Goal: Task Accomplishment & Management: Use online tool/utility

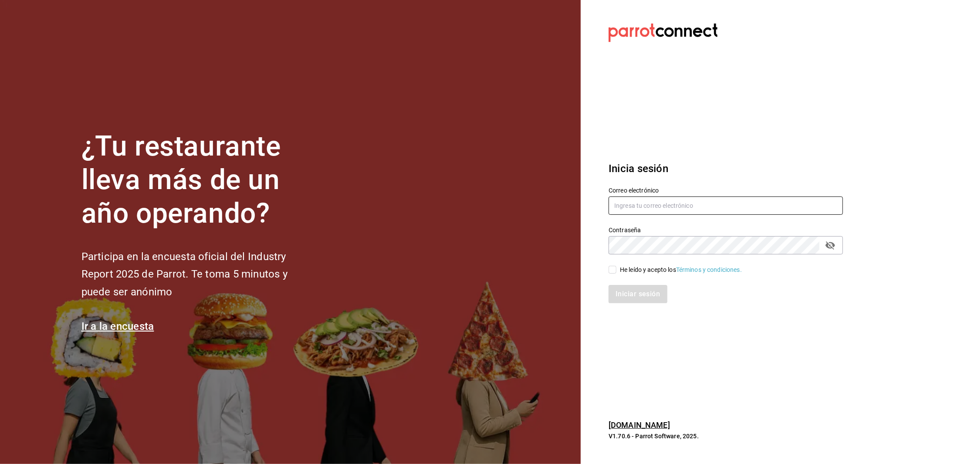
type input "multiuser@toshitaidama.com"
click at [614, 269] on input "He leído y acepto los Términos y condiciones." at bounding box center [613, 270] width 8 height 8
checkbox input "true"
click at [639, 298] on button "Iniciar sesión" at bounding box center [638, 294] width 59 height 18
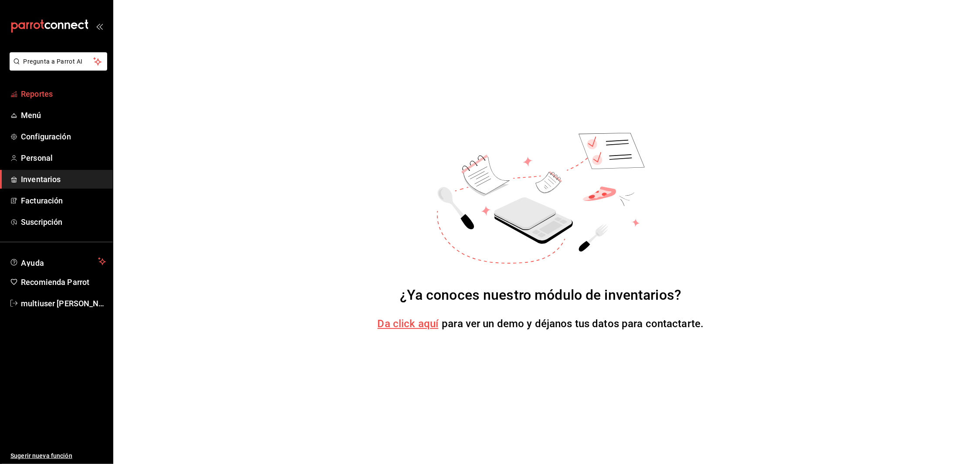
click at [32, 90] on span "Reportes" at bounding box center [63, 94] width 85 height 12
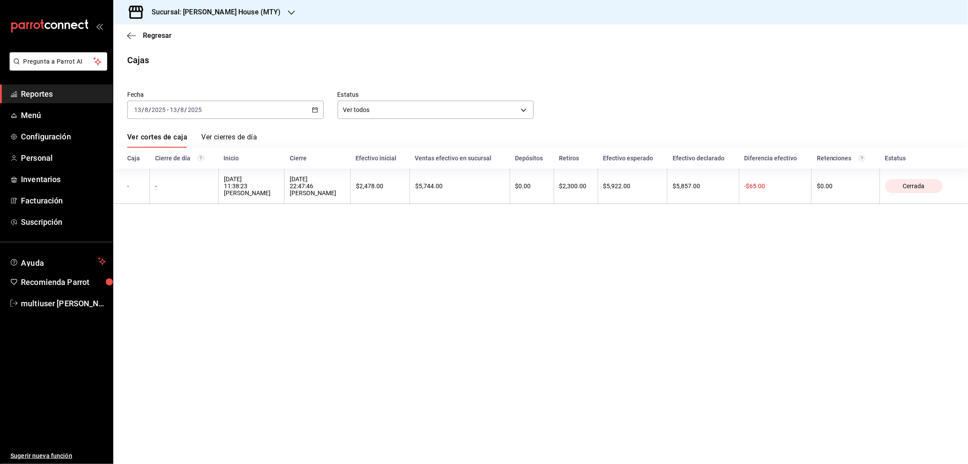
click at [238, 113] on div "2025-08-13 13 / 8 / 2025 - 2025-08-13 13 / 8 / 2025" at bounding box center [225, 110] width 196 height 18
click at [149, 136] on span "Hoy" at bounding box center [169, 136] width 68 height 9
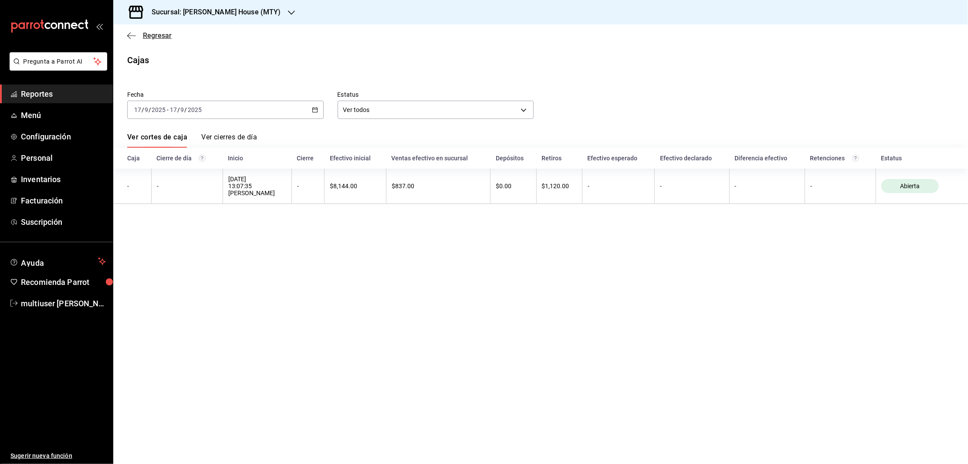
click at [132, 36] on icon "button" at bounding box center [131, 36] width 9 height 8
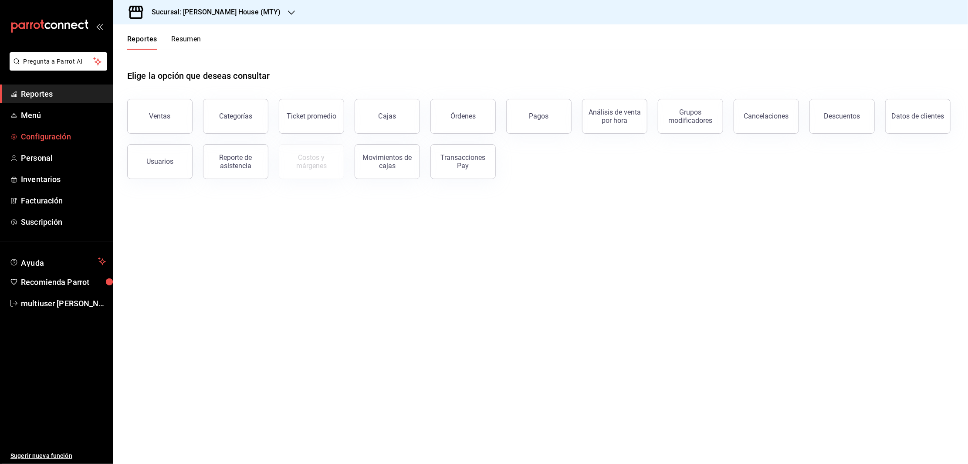
click at [48, 141] on span "Configuración" at bounding box center [63, 137] width 85 height 12
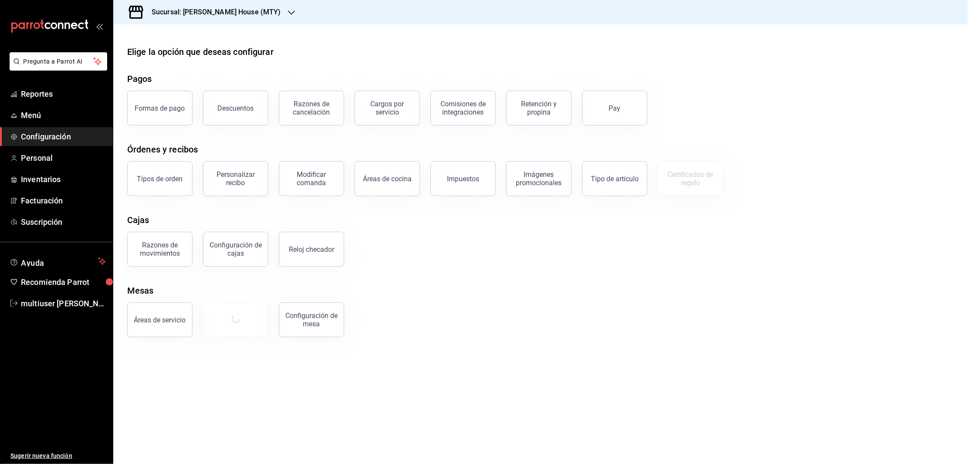
click at [223, 16] on h3 "Sucursal: [PERSON_NAME] House (MTY)" at bounding box center [213, 12] width 136 height 10
click at [146, 56] on span "Toshi Tiger (MTY)" at bounding box center [144, 57] width 48 height 9
click at [34, 196] on span "Facturación" at bounding box center [63, 201] width 85 height 12
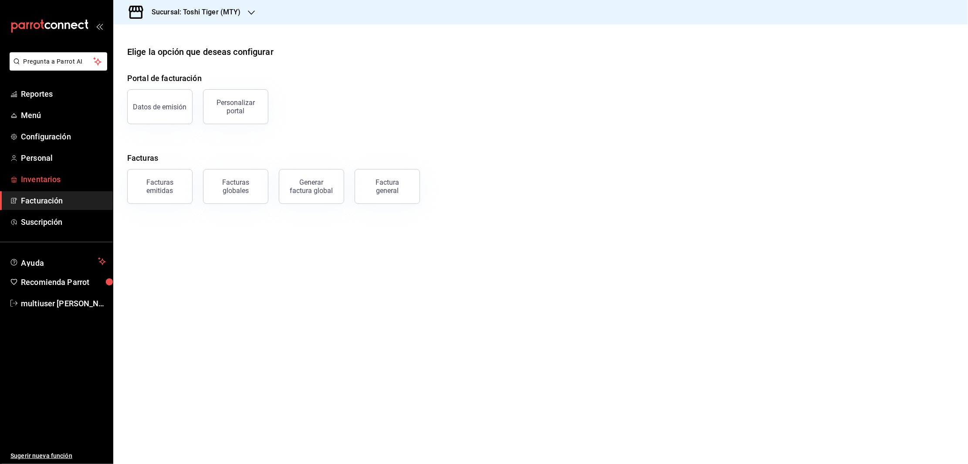
click at [43, 178] on span "Inventarios" at bounding box center [63, 179] width 85 height 12
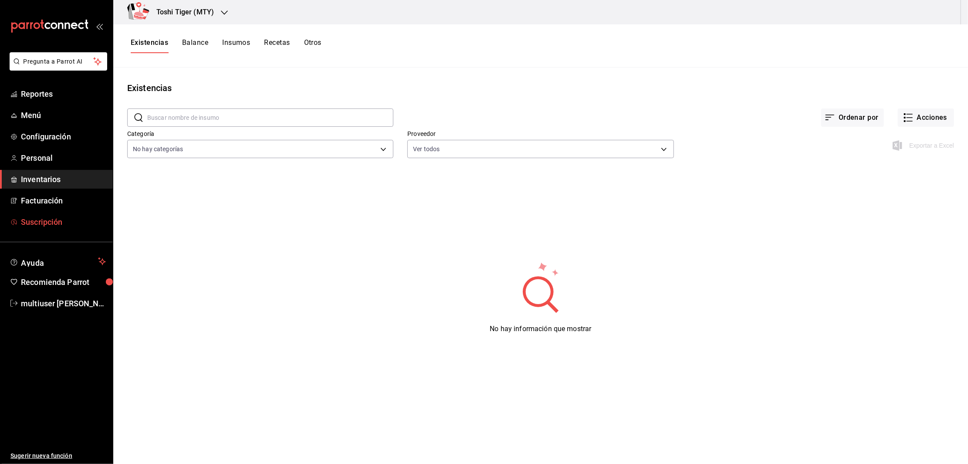
click at [39, 220] on span "Suscripción" at bounding box center [63, 222] width 85 height 12
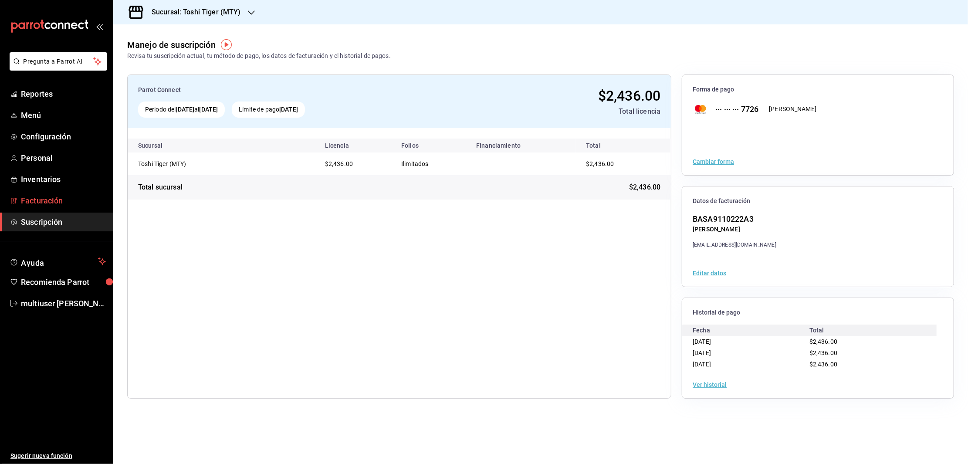
click at [39, 200] on span "Facturación" at bounding box center [63, 201] width 85 height 12
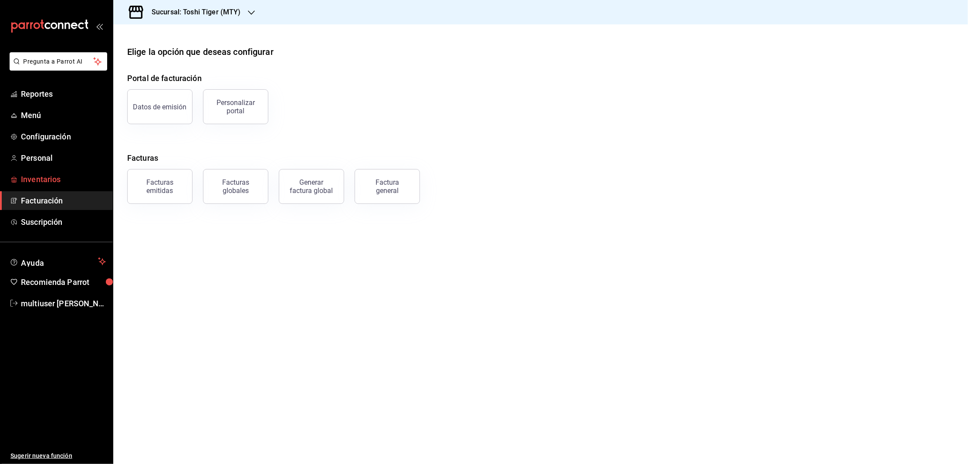
click at [44, 178] on span "Inventarios" at bounding box center [63, 179] width 85 height 12
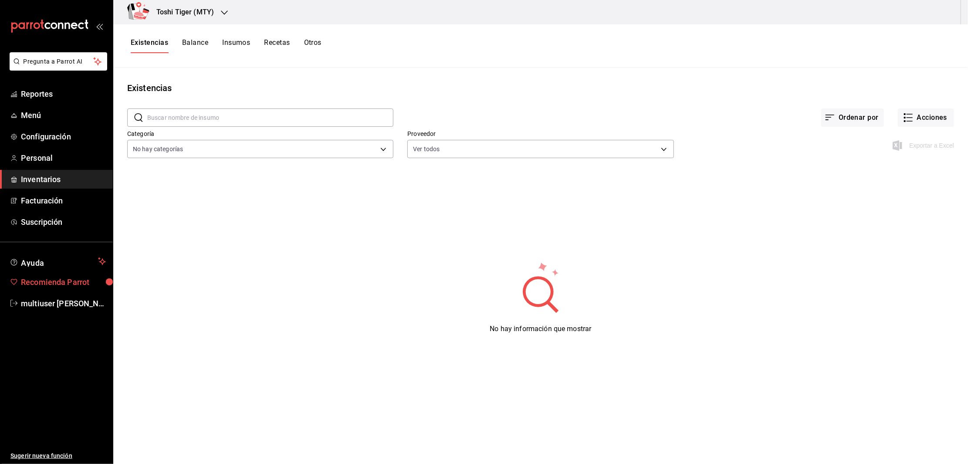
click at [43, 282] on span "Recomienda Parrot" at bounding box center [63, 282] width 85 height 12
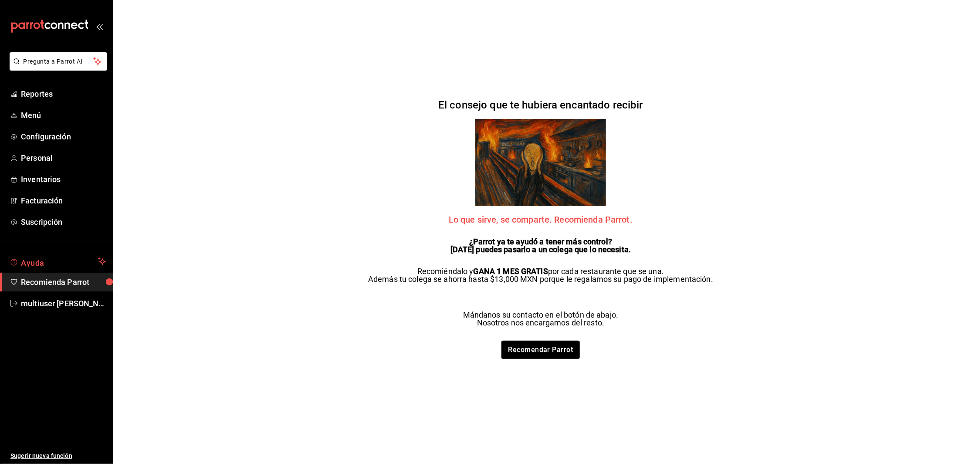
click at [34, 259] on span "Ayuda" at bounding box center [58, 261] width 74 height 10
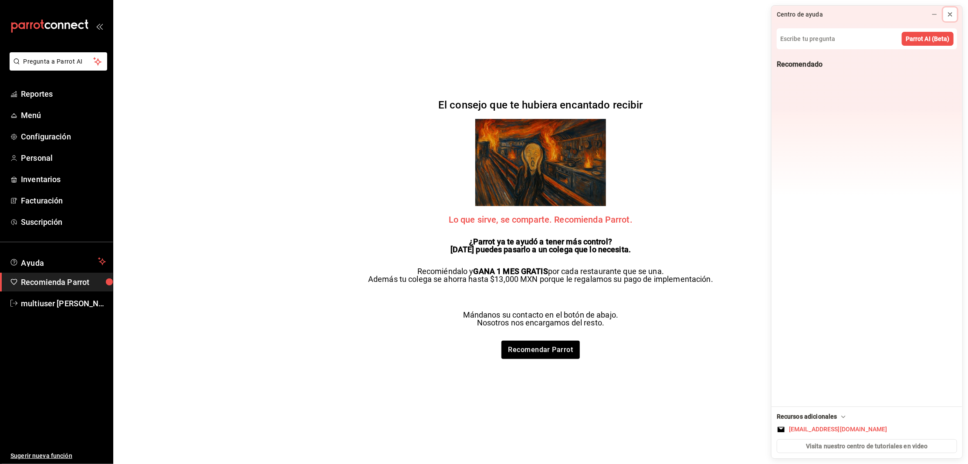
click at [950, 16] on icon at bounding box center [950, 14] width 7 height 7
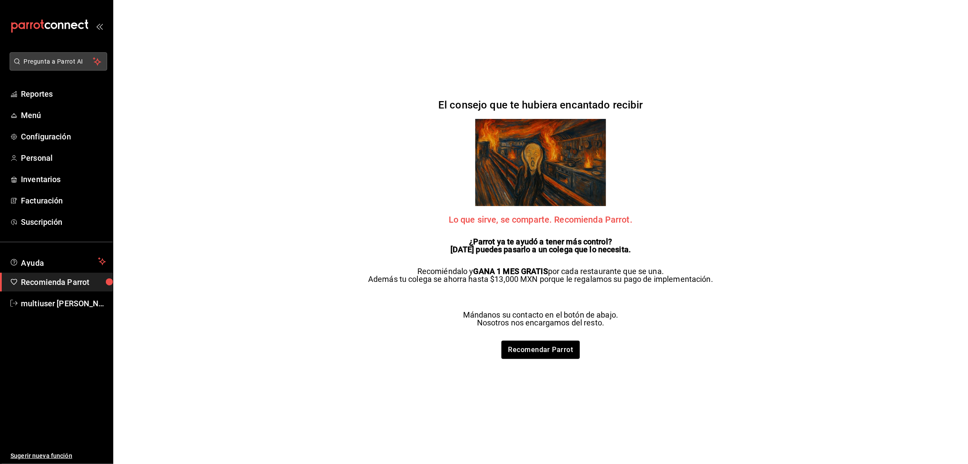
click at [46, 58] on span "Pregunta a Parrot AI" at bounding box center [58, 61] width 69 height 9
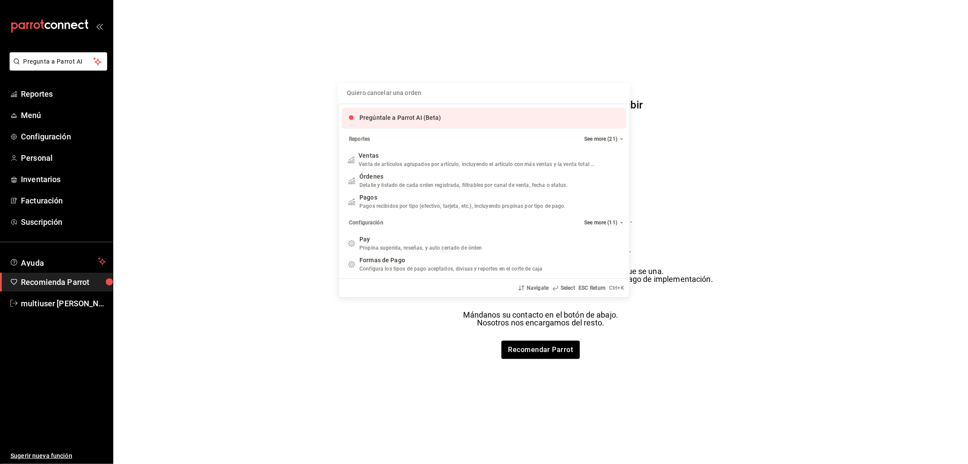
click at [409, 96] on input "Quiero cancelar una orden" at bounding box center [483, 93] width 281 height 21
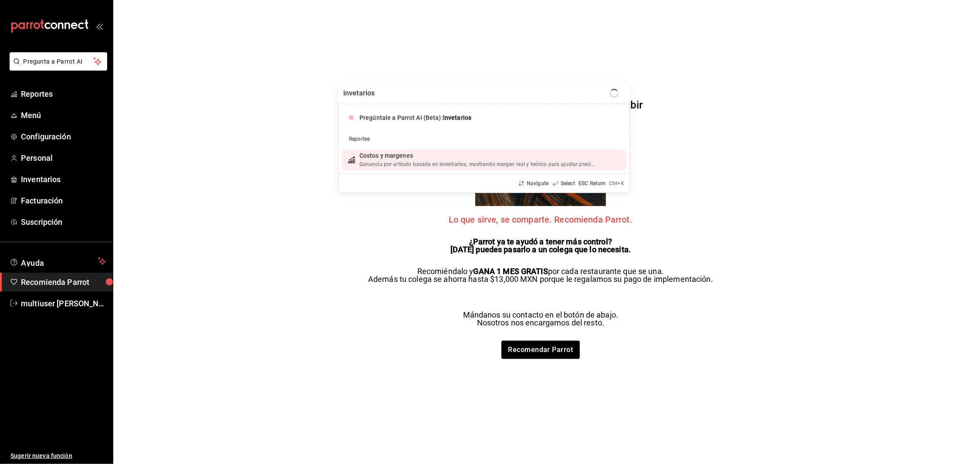
type input "invetarios"
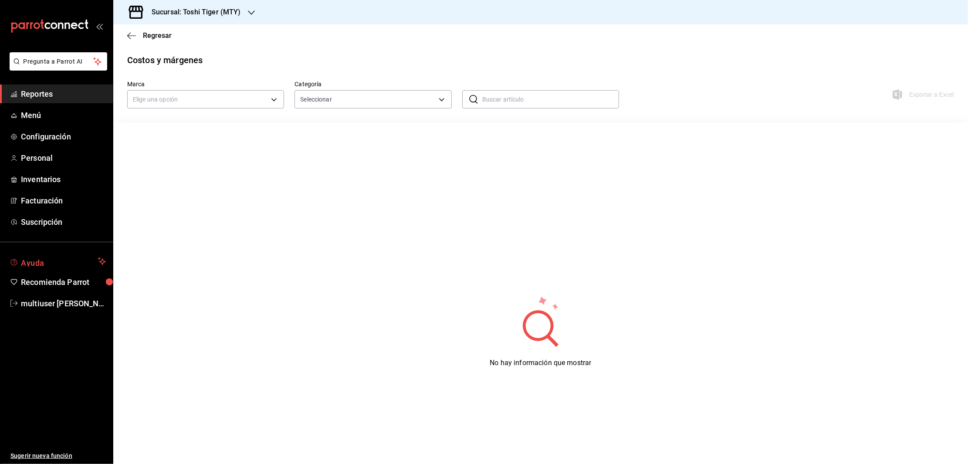
click at [42, 256] on span "Ayuda" at bounding box center [58, 261] width 74 height 10
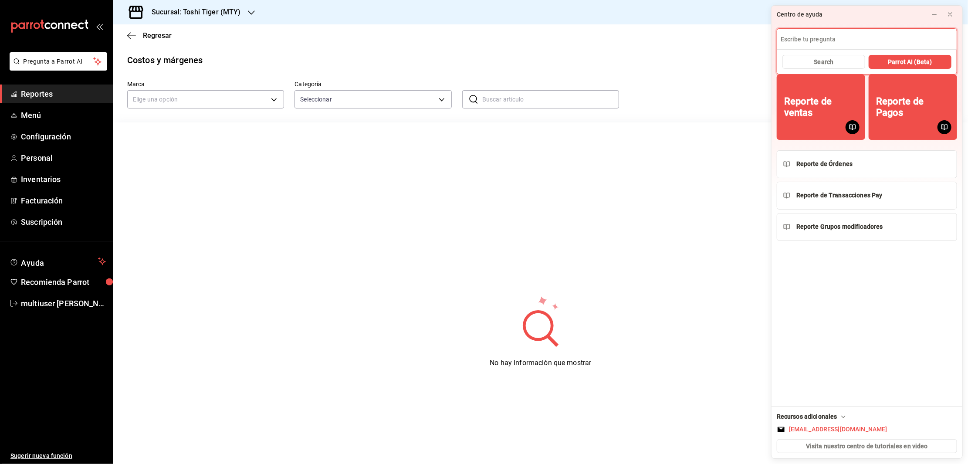
click at [822, 37] on input at bounding box center [866, 39] width 179 height 21
type input "capacitacion de inventarios"
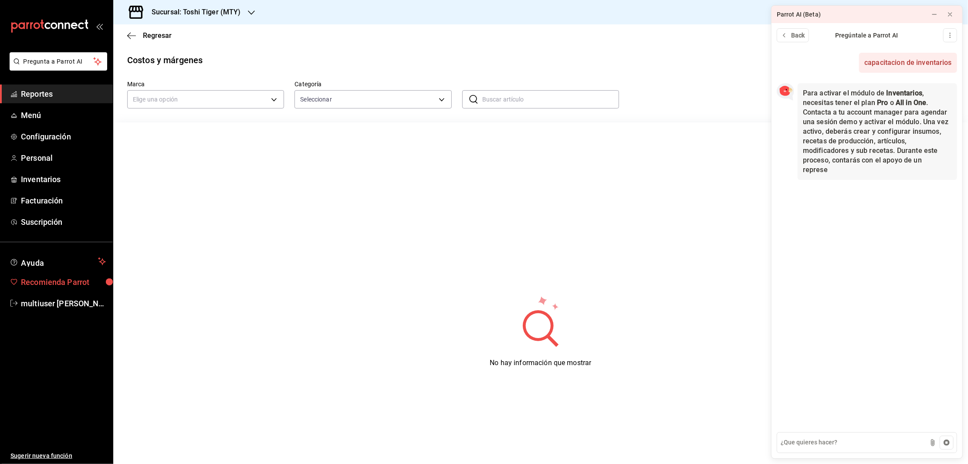
click at [44, 275] on link "Recomienda Parrot" at bounding box center [56, 282] width 113 height 19
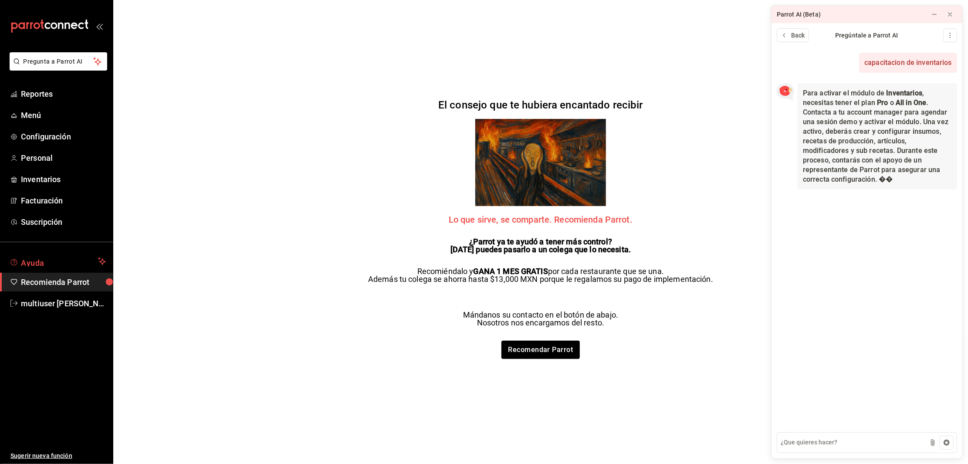
click at [34, 264] on span "Ayuda" at bounding box center [58, 261] width 74 height 10
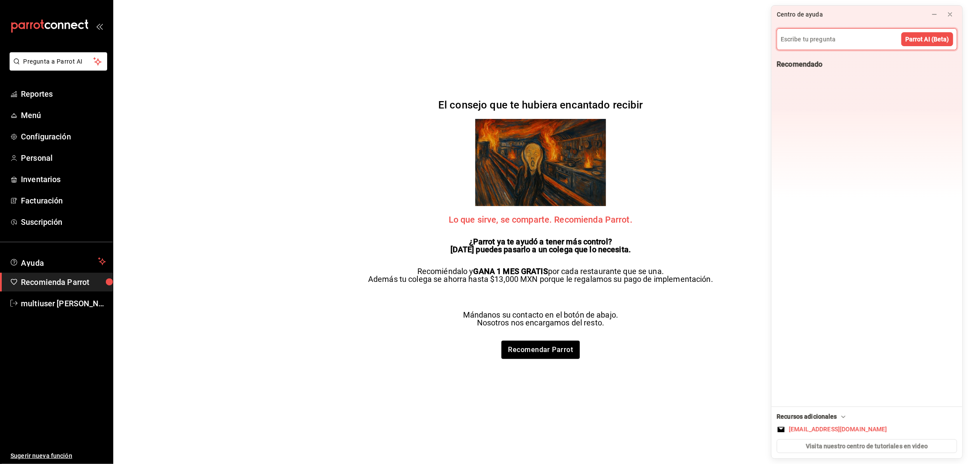
click at [190, 186] on div "Pregunta a Parrot AI Reportes Menú Configuración Personal Inventarios Facturaci…" at bounding box center [484, 232] width 968 height 464
click at [38, 264] on span "Ayuda" at bounding box center [58, 261] width 74 height 10
click at [37, 287] on span "Recomienda Parrot" at bounding box center [63, 282] width 85 height 12
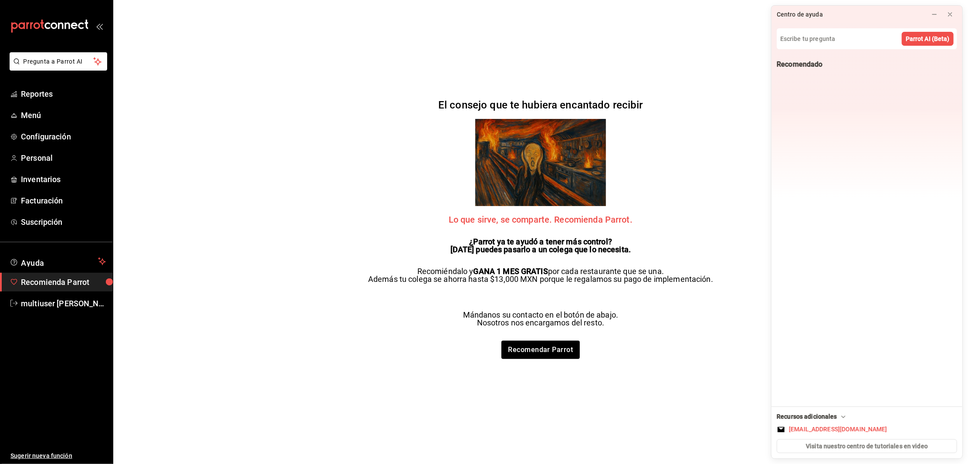
click at [37, 287] on span "Recomienda Parrot" at bounding box center [63, 282] width 85 height 12
click at [44, 309] on link "multiuser [PERSON_NAME]" at bounding box center [56, 303] width 113 height 19
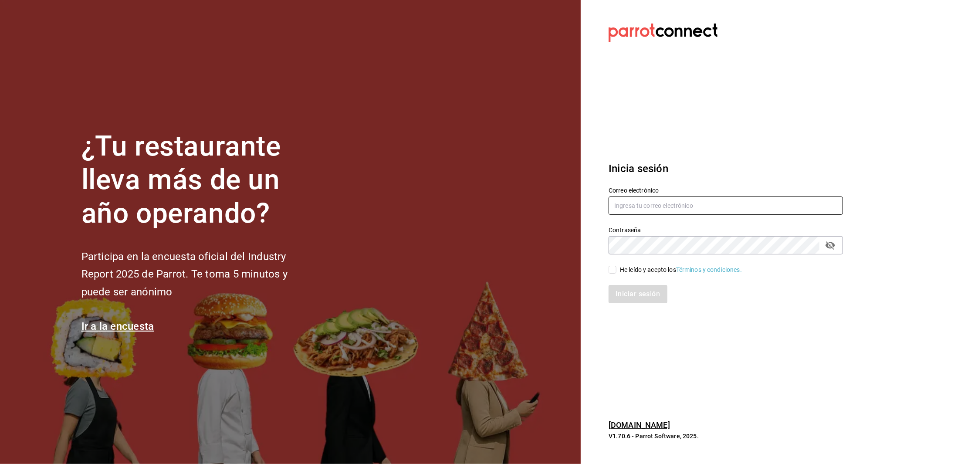
type input "multiuser@toshitaidama.com"
click at [614, 270] on input "He leído y acepto los Términos y condiciones." at bounding box center [613, 270] width 8 height 8
checkbox input "true"
click at [623, 297] on button "Iniciar sesión" at bounding box center [638, 294] width 59 height 18
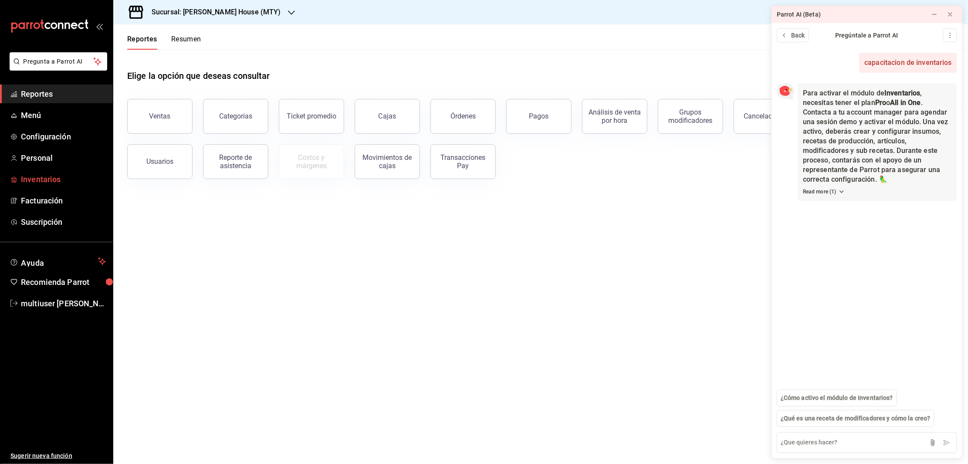
click at [41, 173] on span "Inventarios" at bounding box center [63, 179] width 85 height 12
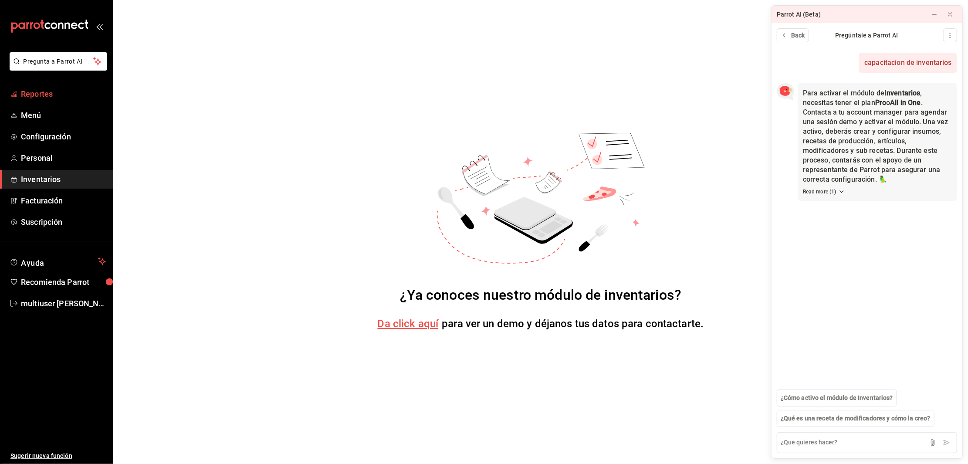
click at [34, 97] on span "Reportes" at bounding box center [63, 94] width 85 height 12
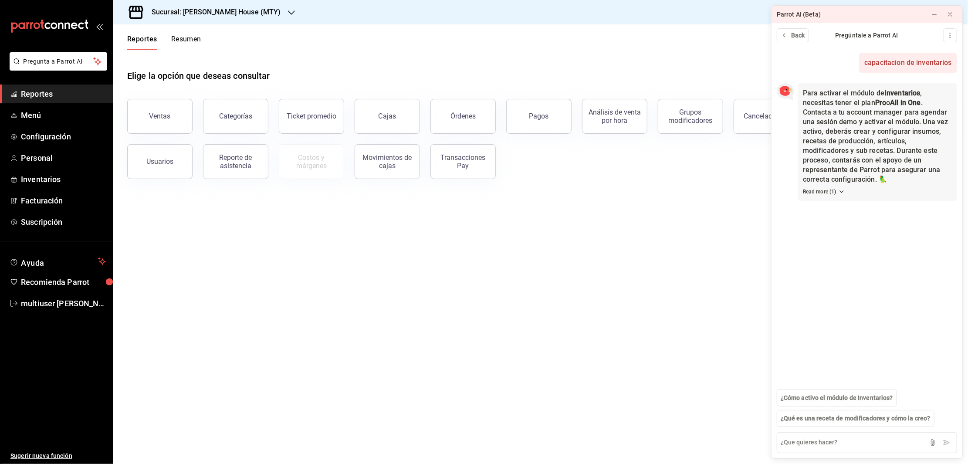
click at [220, 9] on h3 "Sucursal: [PERSON_NAME] House (MTY)" at bounding box center [213, 12] width 136 height 10
click at [149, 57] on span "Toshi Tiger (MTY)" at bounding box center [144, 57] width 48 height 9
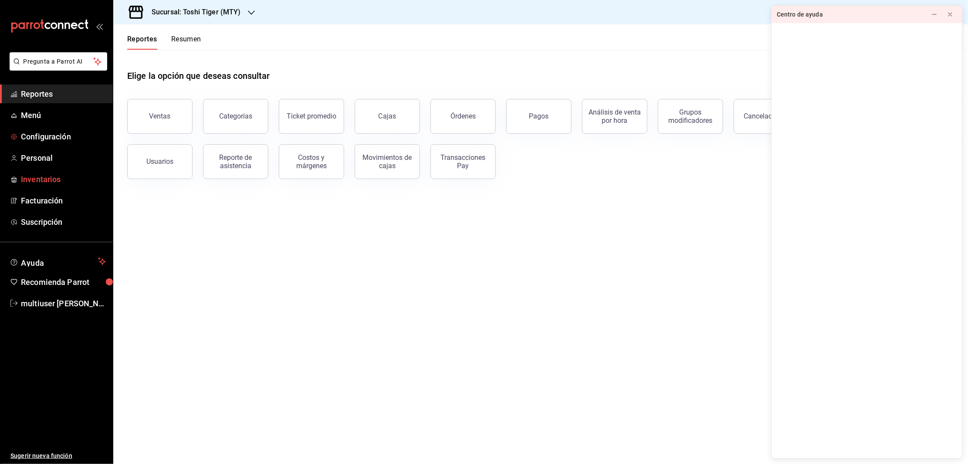
click at [39, 173] on link "Inventarios" at bounding box center [56, 179] width 113 height 19
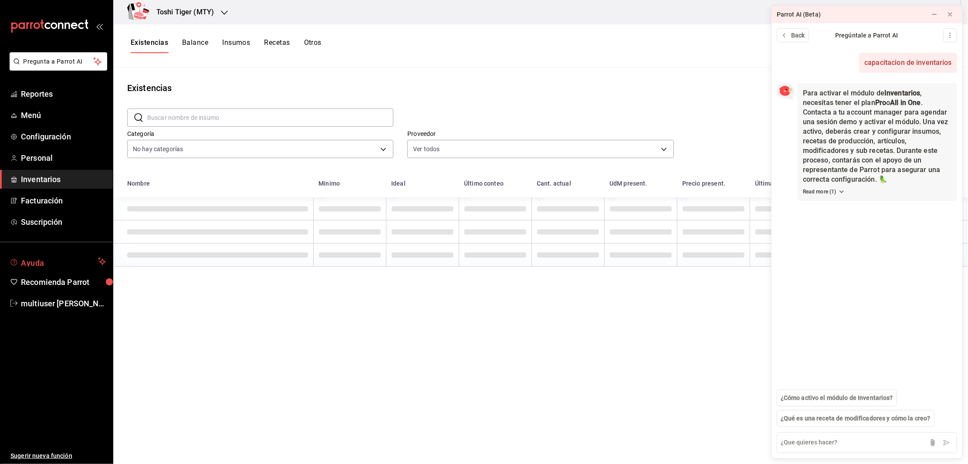
click at [47, 259] on span "Ayuda" at bounding box center [58, 261] width 74 height 10
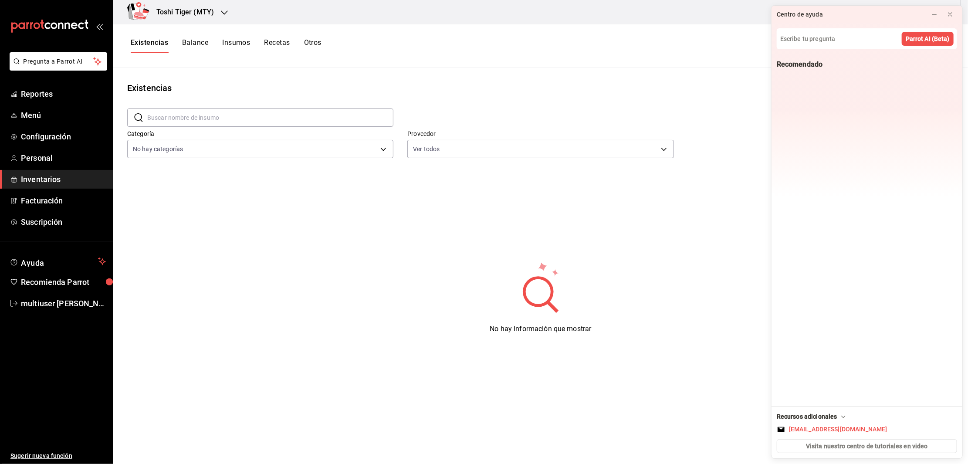
click at [670, 311] on div "No hay información que mostrar" at bounding box center [540, 298] width 855 height 218
click at [948, 16] on icon at bounding box center [949, 14] width 3 height 3
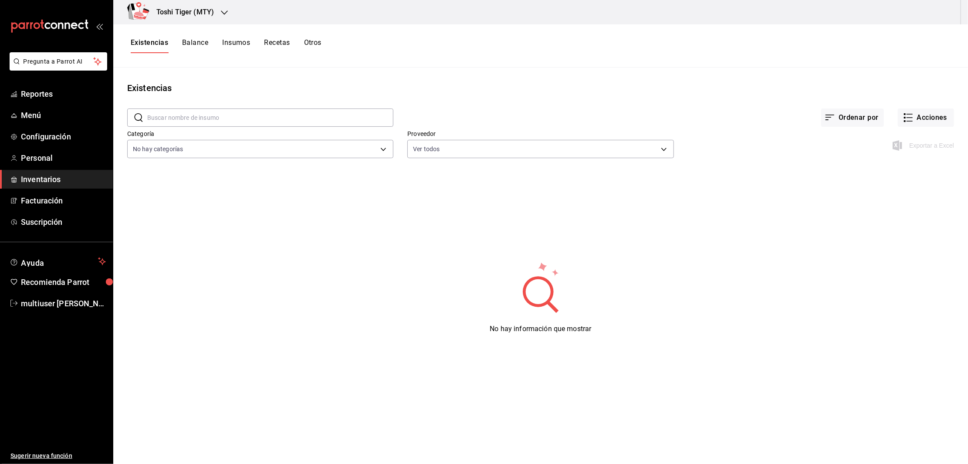
click at [190, 44] on button "Balance" at bounding box center [195, 45] width 26 height 15
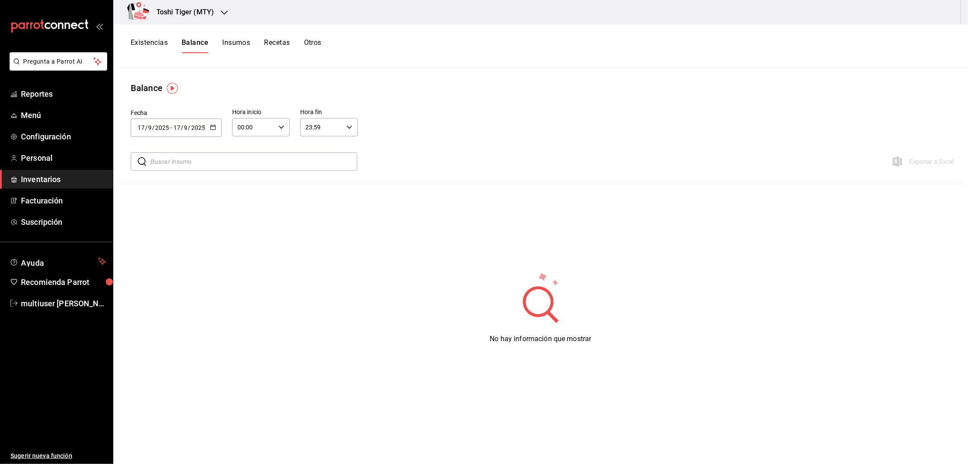
click at [139, 41] on button "Existencias" at bounding box center [149, 45] width 37 height 15
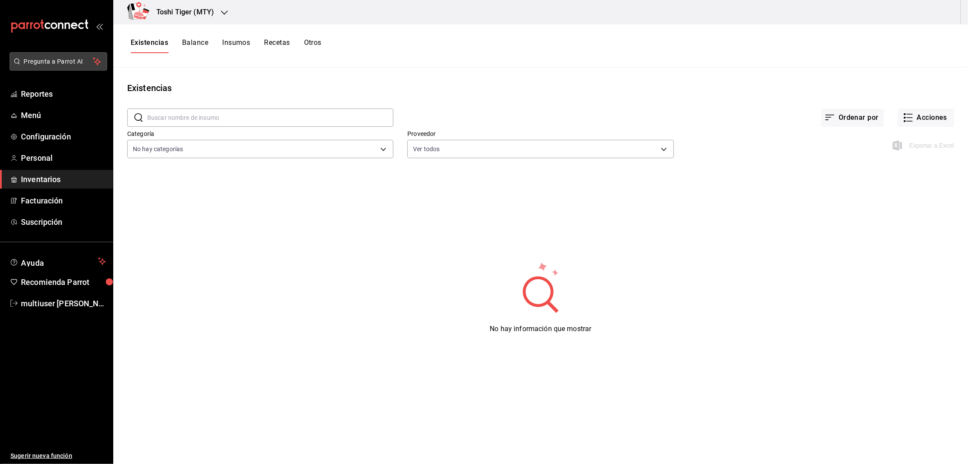
click at [86, 63] on span "Pregunta a Parrot AI" at bounding box center [58, 61] width 69 height 9
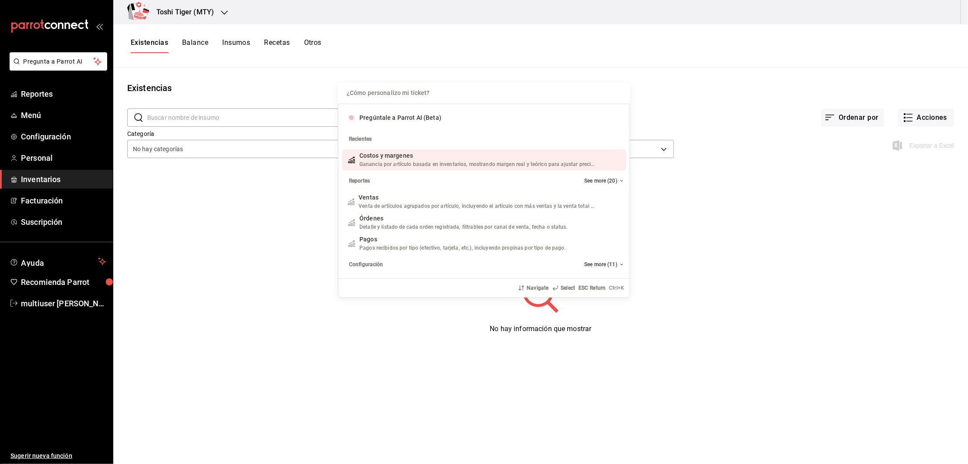
click at [386, 167] on span "Ganancia por artículo basada en inventarios, mostrando margen real y teórico pa…" at bounding box center [478, 164] width 239 height 6
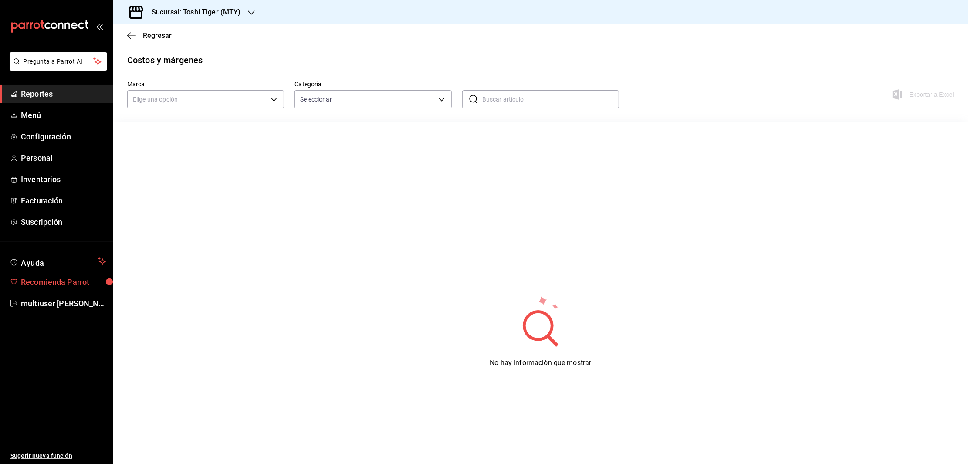
click at [43, 276] on span "Recomienda Parrot" at bounding box center [63, 282] width 85 height 12
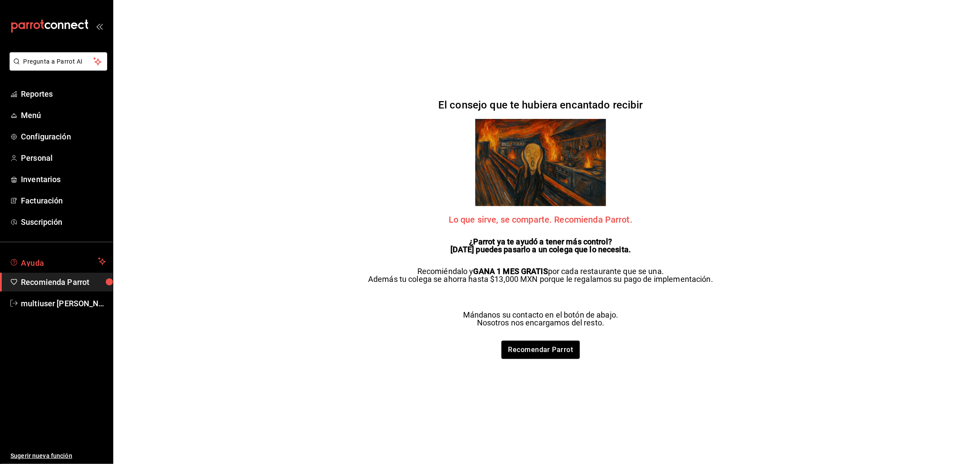
click at [41, 260] on span "Ayuda" at bounding box center [58, 261] width 74 height 10
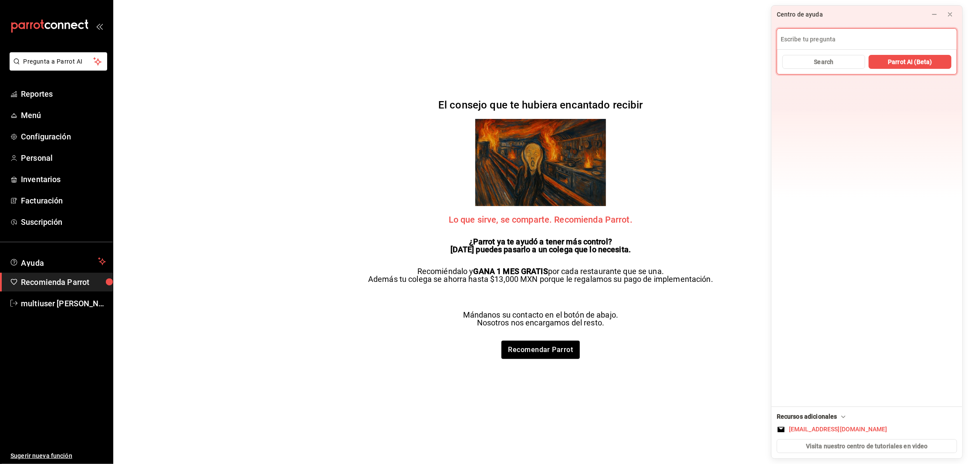
click at [829, 29] on input at bounding box center [866, 39] width 179 height 21
type input "C"
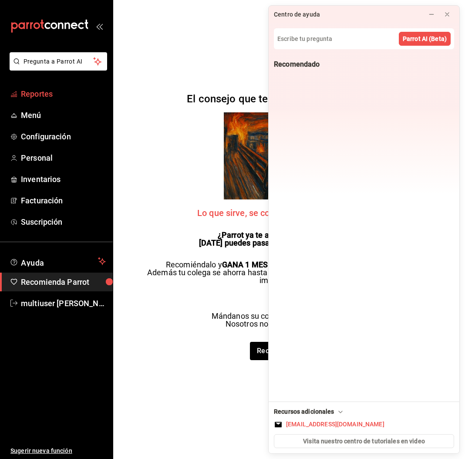
click at [47, 90] on span "Reportes" at bounding box center [63, 94] width 85 height 12
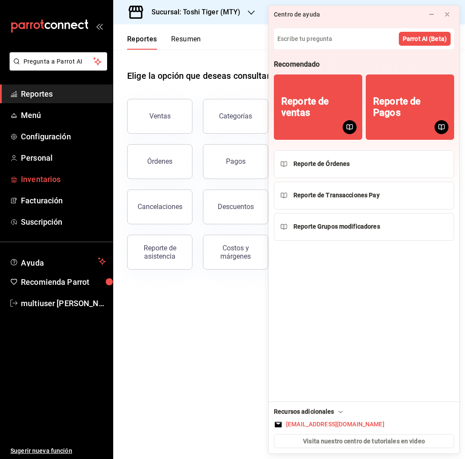
click at [41, 174] on span "Inventarios" at bounding box center [63, 179] width 85 height 12
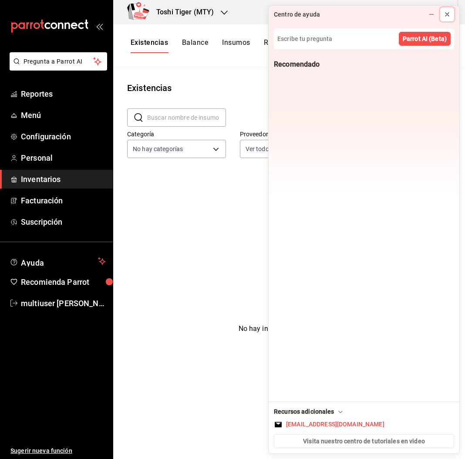
click at [447, 17] on icon at bounding box center [447, 14] width 7 height 7
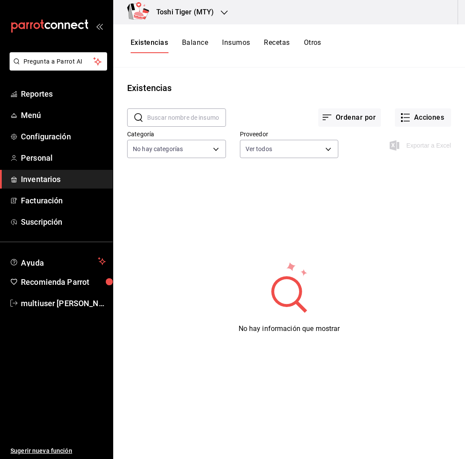
click at [431, 40] on div "Existencias Balance Insumos Recetas Otros" at bounding box center [289, 45] width 352 height 15
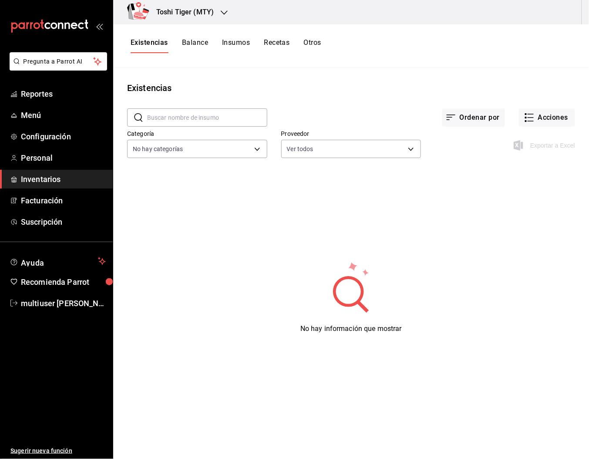
click at [565, 36] on div "Existencias Balance Insumos Recetas Otros" at bounding box center [351, 45] width 476 height 43
click at [541, 120] on button "Acciones" at bounding box center [547, 117] width 56 height 18
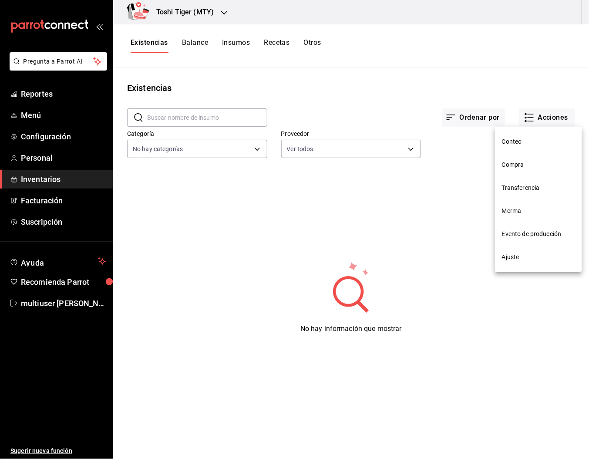
click at [515, 252] on li "Ajuste" at bounding box center [538, 257] width 87 height 23
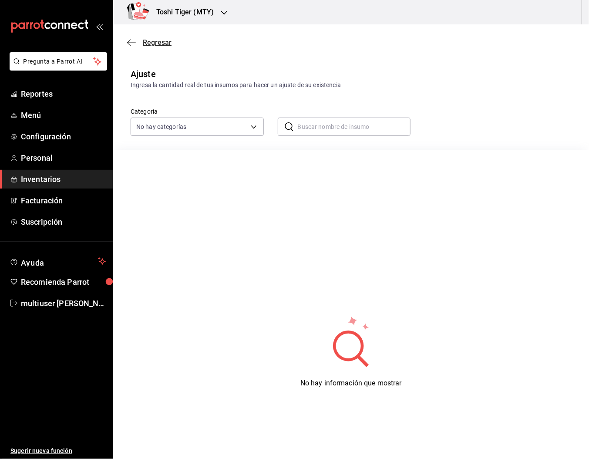
click at [129, 43] on icon "button" at bounding box center [131, 42] width 9 height 0
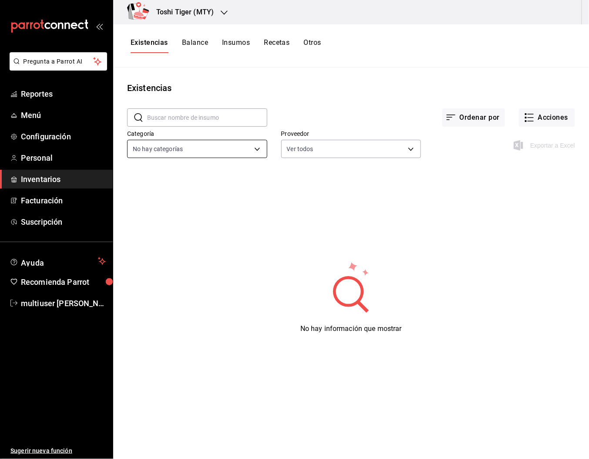
click at [188, 148] on body "Pregunta a Parrot AI Reportes Menú Configuración Personal Inventarios Facturaci…" at bounding box center [294, 226] width 589 height 453
click at [188, 148] on div at bounding box center [294, 229] width 589 height 459
click at [326, 144] on body "Pregunta a Parrot AI Reportes Menú Configuración Personal Inventarios Facturaci…" at bounding box center [294, 226] width 589 height 453
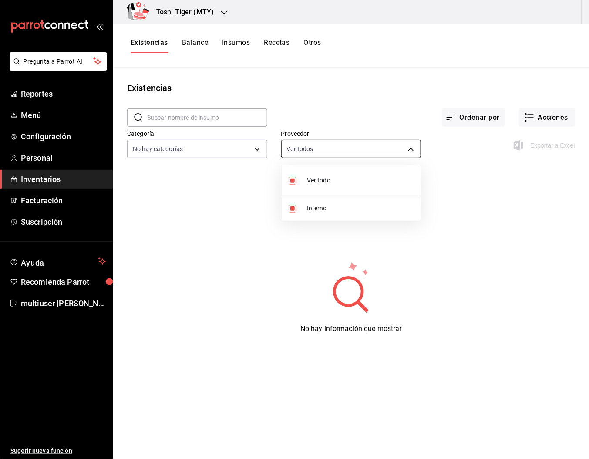
click at [326, 144] on div at bounding box center [294, 229] width 589 height 459
click at [471, 119] on button "Ordenar por" at bounding box center [474, 117] width 63 height 18
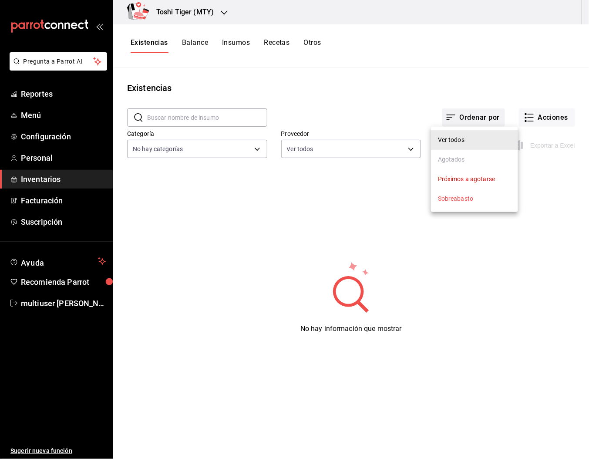
click at [471, 119] on div at bounding box center [294, 229] width 589 height 459
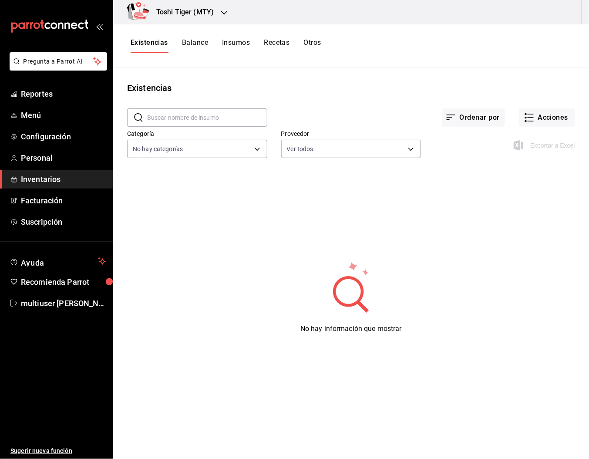
click at [319, 41] on button "Otros" at bounding box center [312, 45] width 17 height 15
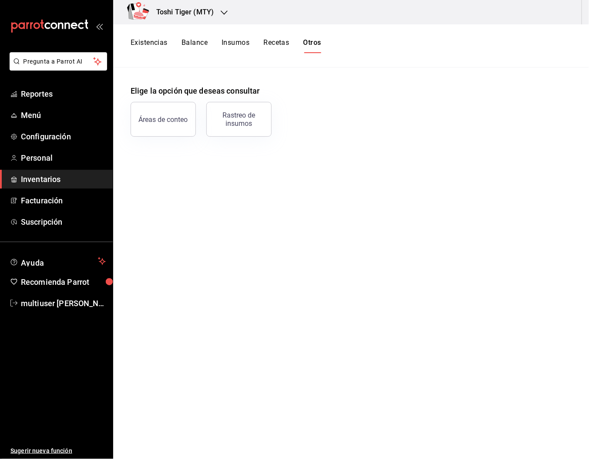
click at [145, 44] on button "Existencias" at bounding box center [149, 45] width 37 height 15
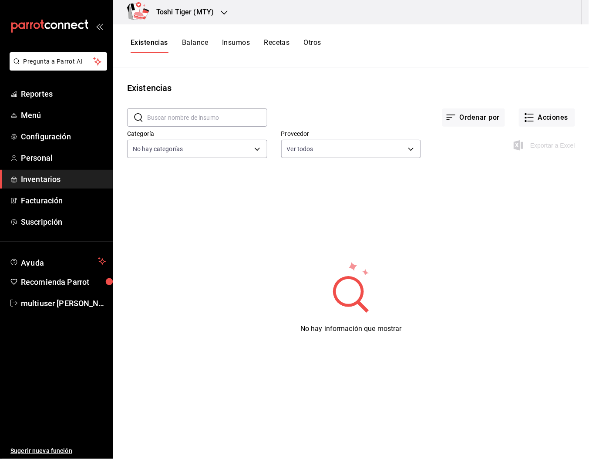
click at [223, 113] on input "text" at bounding box center [207, 117] width 120 height 17
click at [305, 203] on div "No hay información que mostrar" at bounding box center [351, 298] width 476 height 218
click at [364, 302] on icon at bounding box center [351, 287] width 85 height 52
click at [316, 184] on div "No hay información que mostrar" at bounding box center [351, 291] width 476 height 232
drag, startPoint x: 316, startPoint y: 184, endPoint x: 240, endPoint y: 273, distance: 116.8
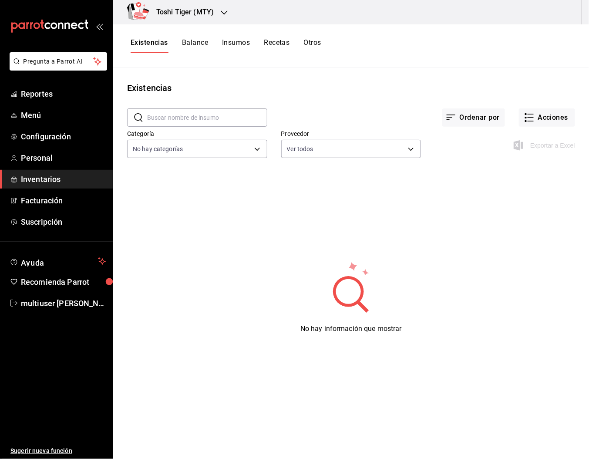
click at [240, 273] on div "No hay información que mostrar" at bounding box center [351, 298] width 476 height 218
click at [315, 39] on button "Otros" at bounding box center [312, 45] width 17 height 15
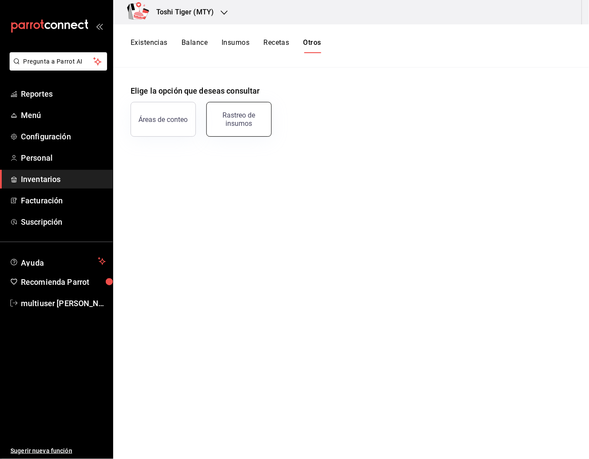
click at [243, 102] on div "Rastreo de insumos" at bounding box center [234, 113] width 76 height 45
click at [267, 44] on button "Recetas" at bounding box center [277, 45] width 26 height 15
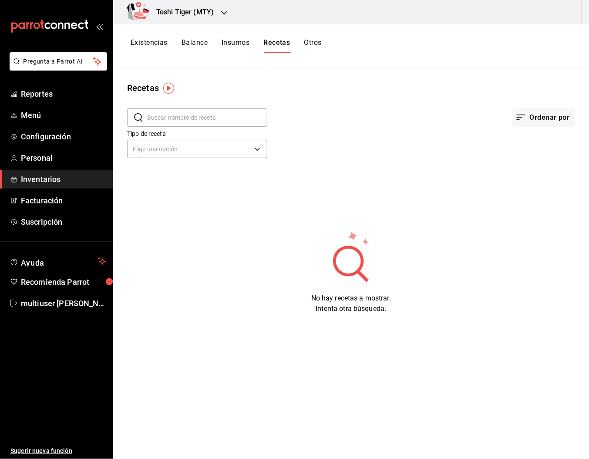
click at [228, 42] on button "Insumos" at bounding box center [236, 45] width 28 height 15
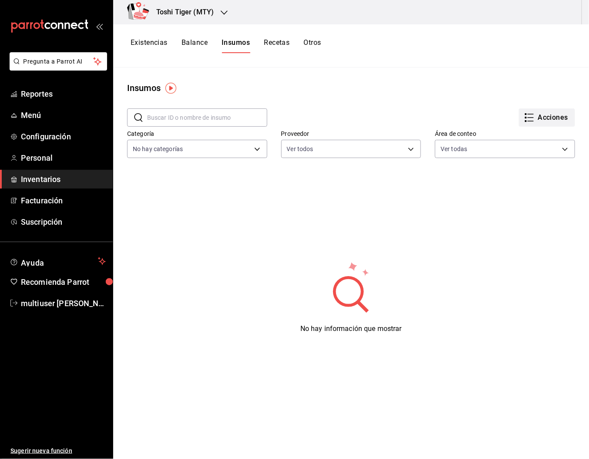
click at [534, 115] on button "Acciones" at bounding box center [547, 117] width 56 height 18
click at [524, 98] on li "Importar lista de insumos" at bounding box center [519, 107] width 91 height 23
click at [508, 105] on div "Importar lista de insumos" at bounding box center [519, 107] width 70 height 9
click at [0, 0] on input "Importar lista de insumos" at bounding box center [0, 0] width 0 height 0
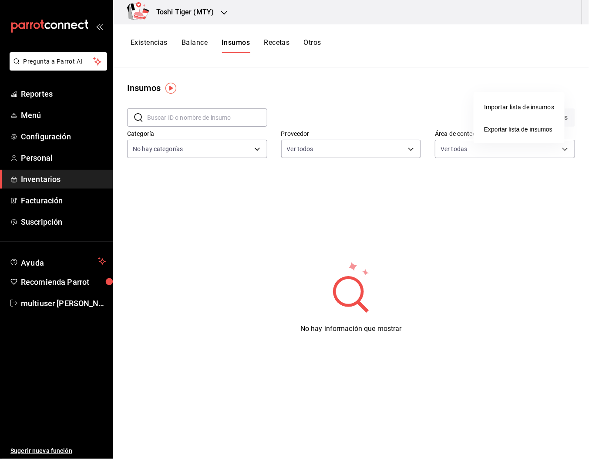
click at [209, 189] on div at bounding box center [294, 229] width 589 height 459
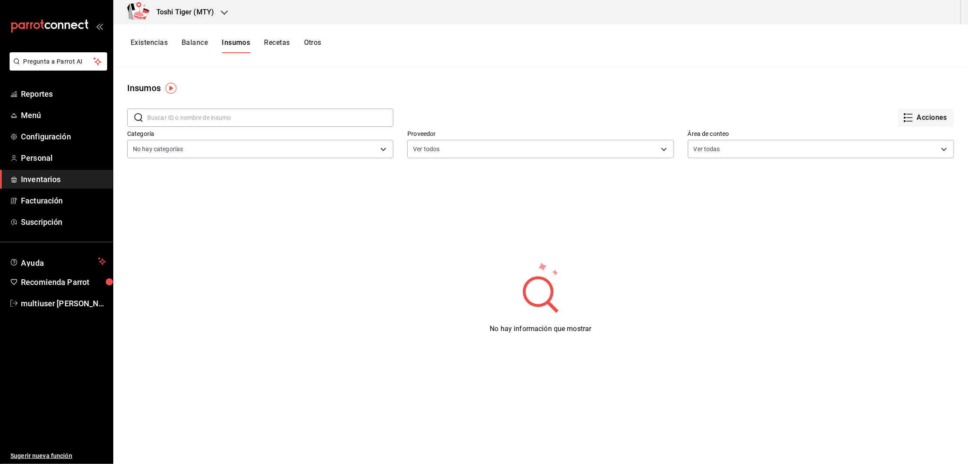
click at [277, 44] on button "Recetas" at bounding box center [277, 45] width 26 height 15
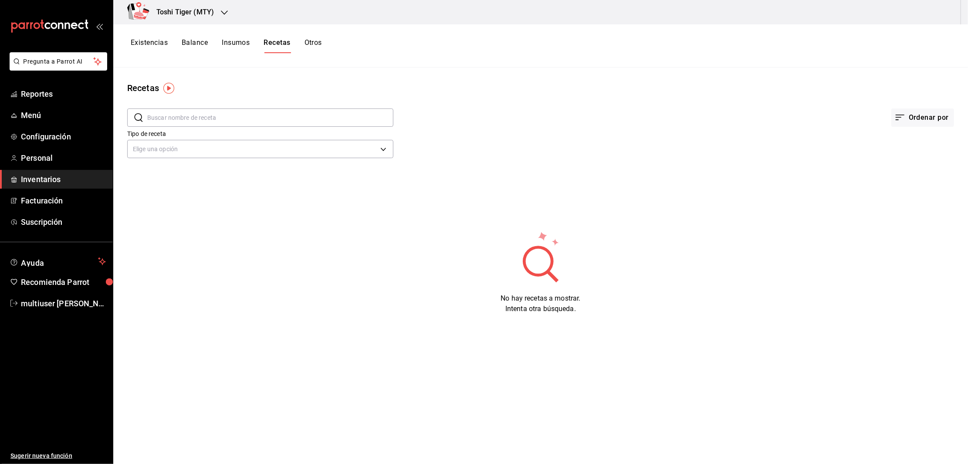
click at [32, 178] on span "Inventarios" at bounding box center [63, 179] width 85 height 12
